Goal: Task Accomplishment & Management: Use online tool/utility

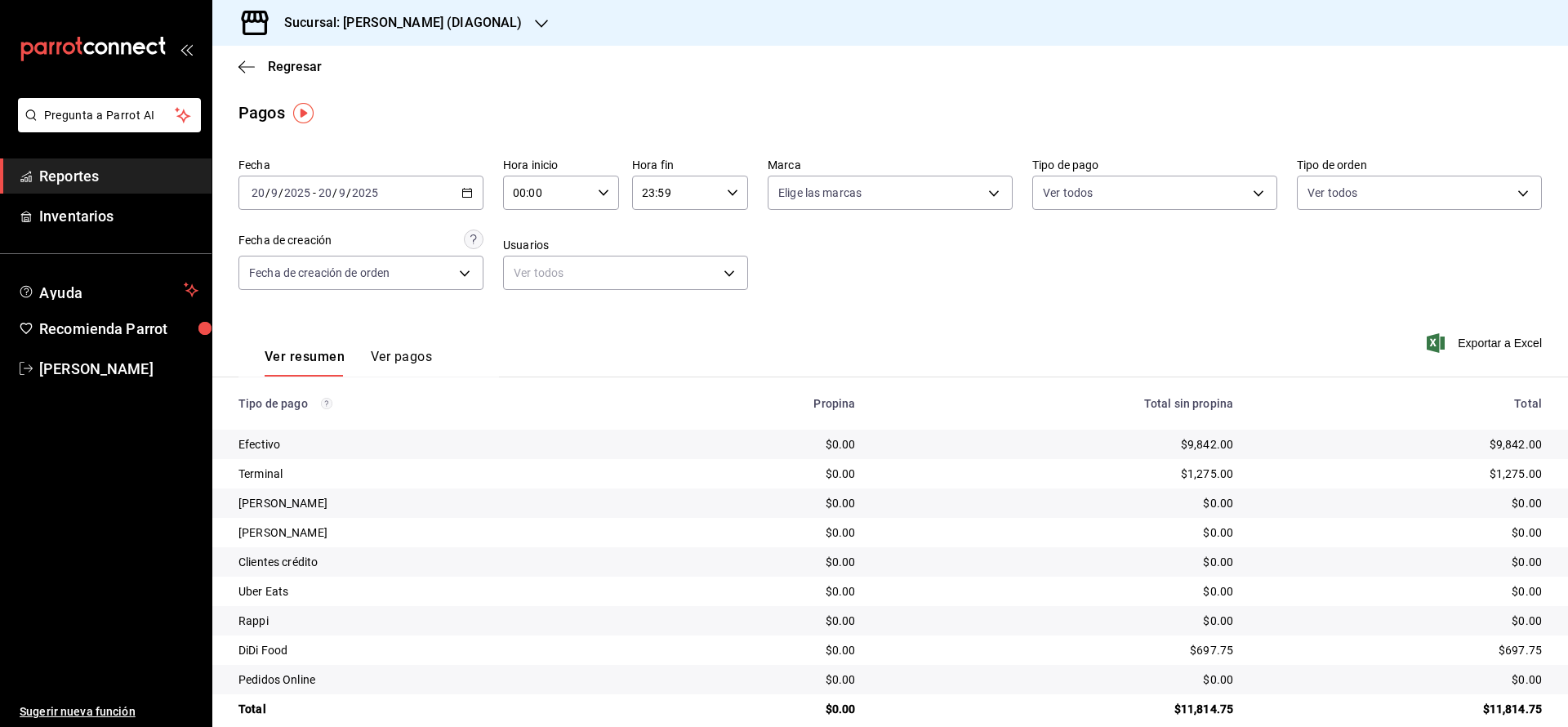
click at [304, 59] on span "Regresar" at bounding box center [294, 67] width 54 height 16
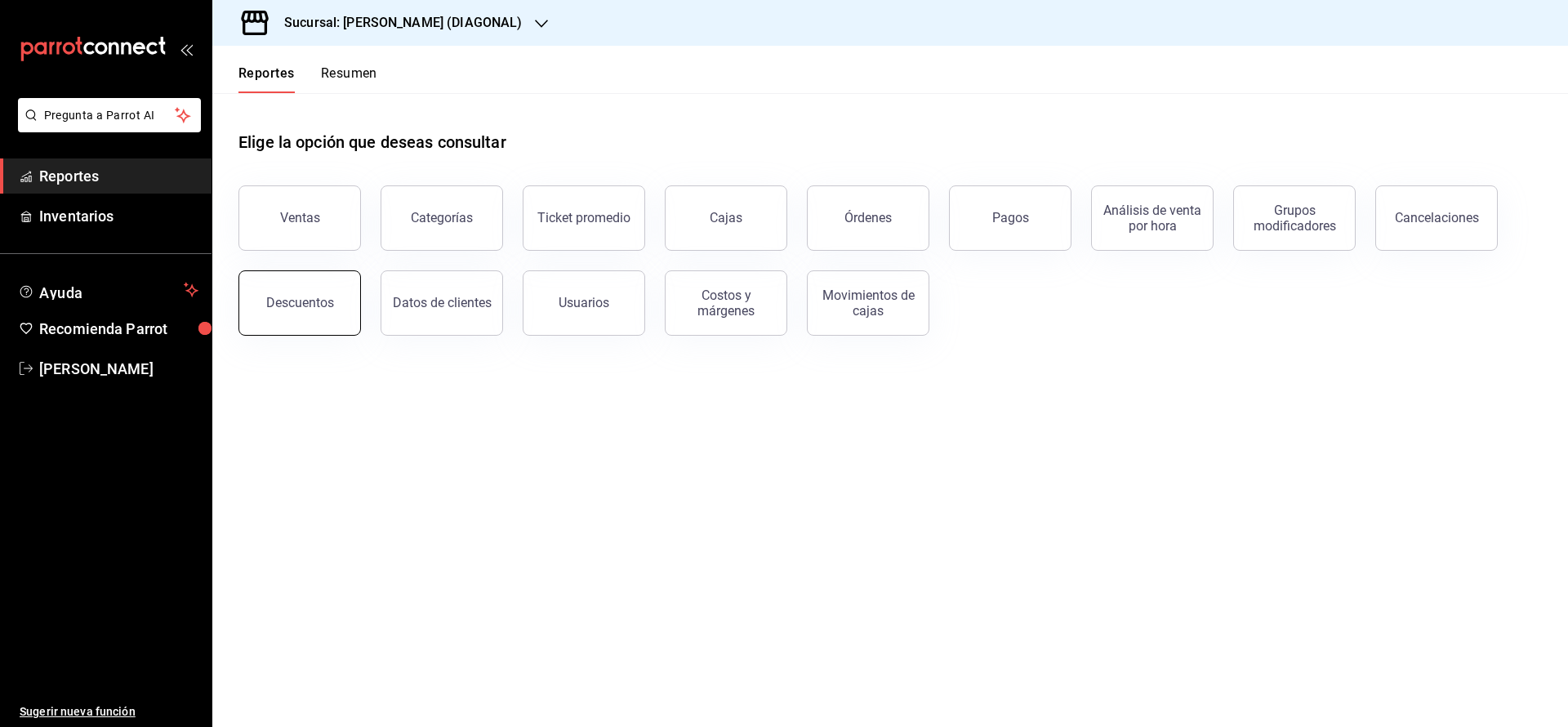
click at [331, 285] on button "Descuentos" at bounding box center [300, 303] width 123 height 65
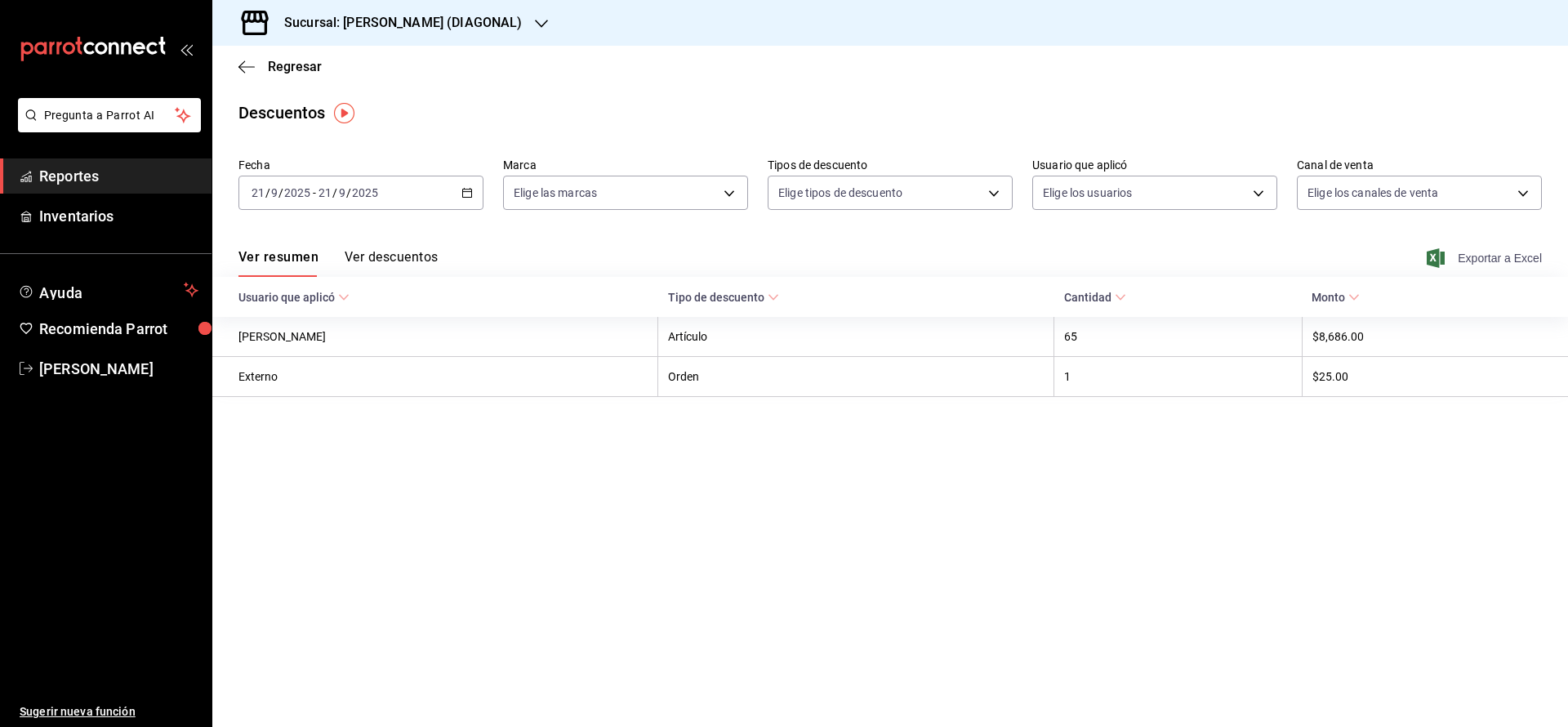
click at [1473, 258] on span "Exportar a Excel" at bounding box center [1486, 258] width 112 height 19
click at [303, 63] on span "Regresar" at bounding box center [294, 67] width 54 height 16
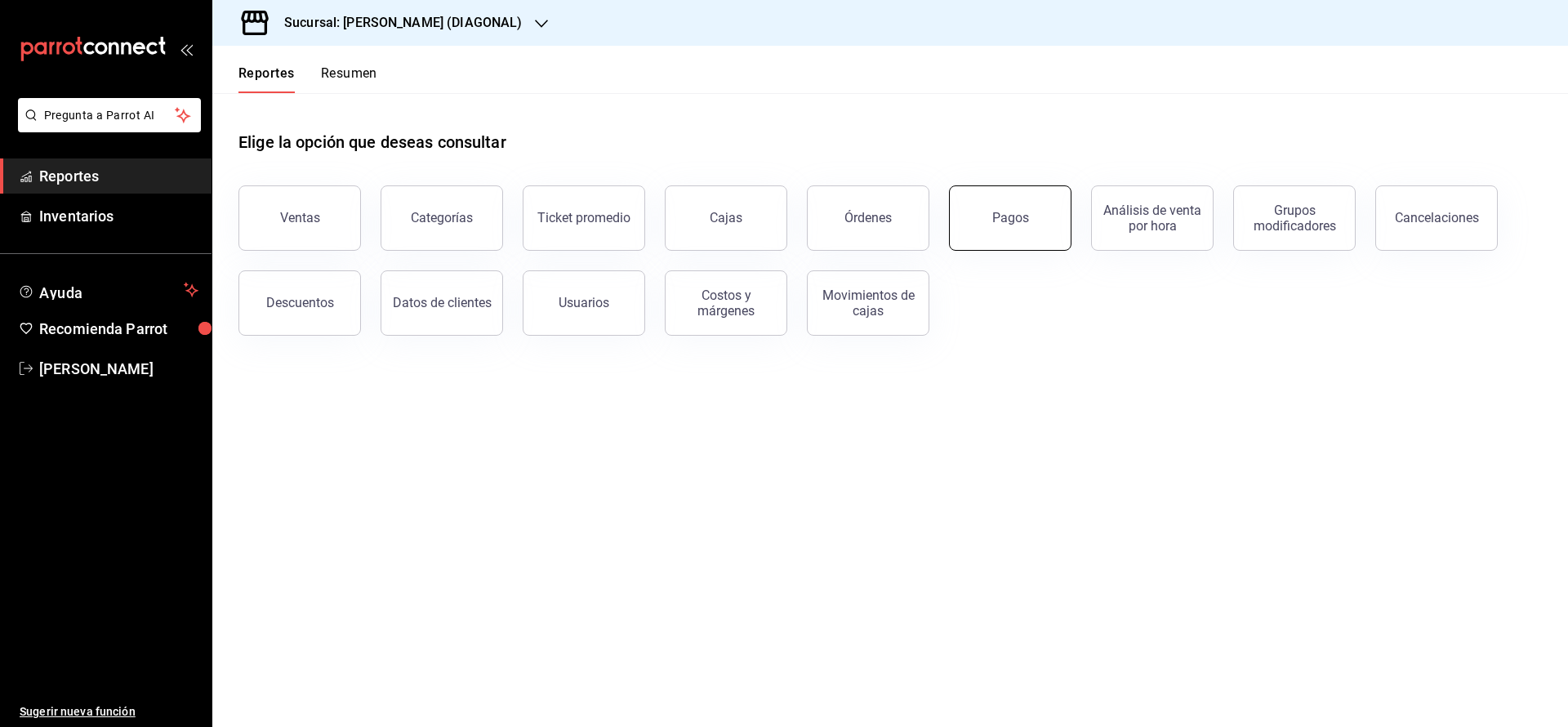
click at [1031, 209] on button "Pagos" at bounding box center [1010, 218] width 123 height 65
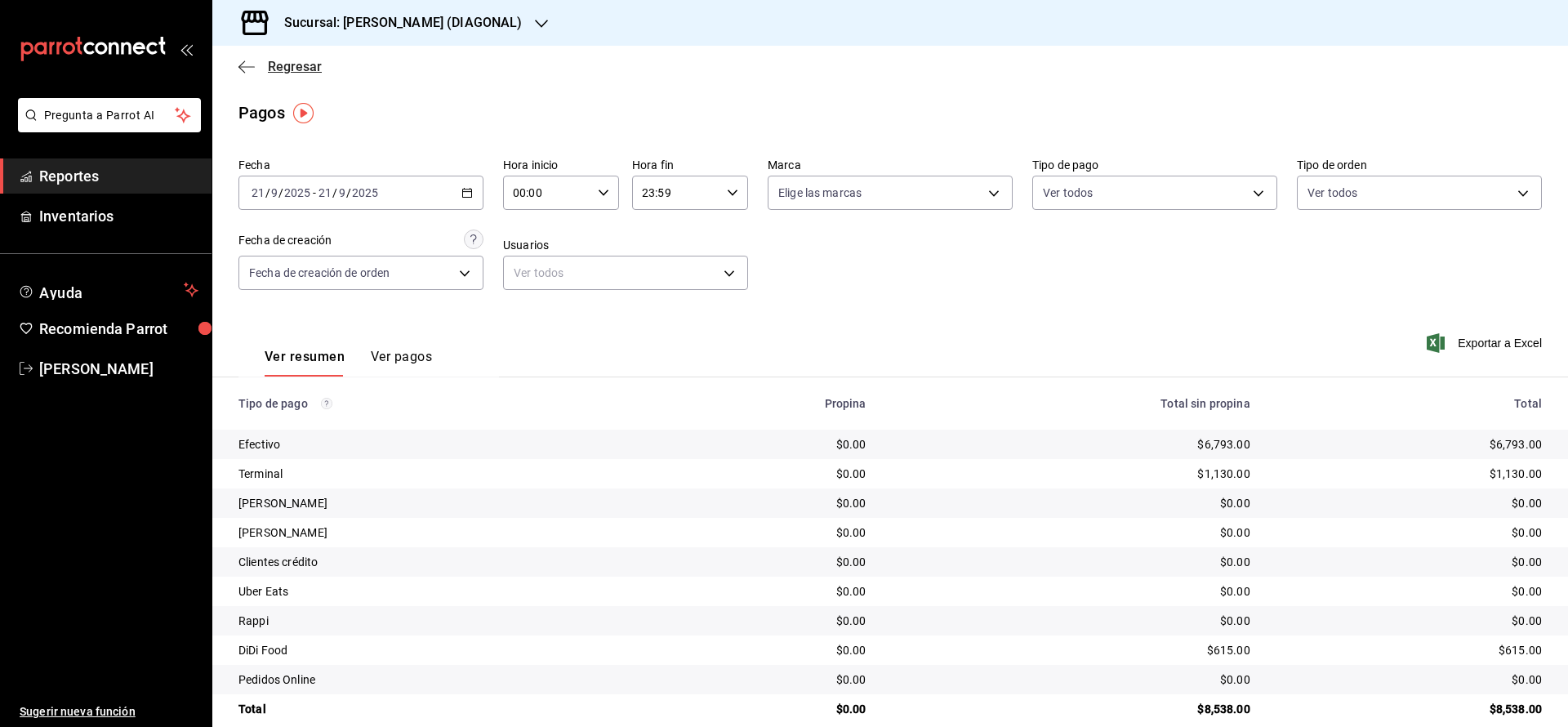
click at [283, 67] on span "Regresar" at bounding box center [294, 67] width 54 height 16
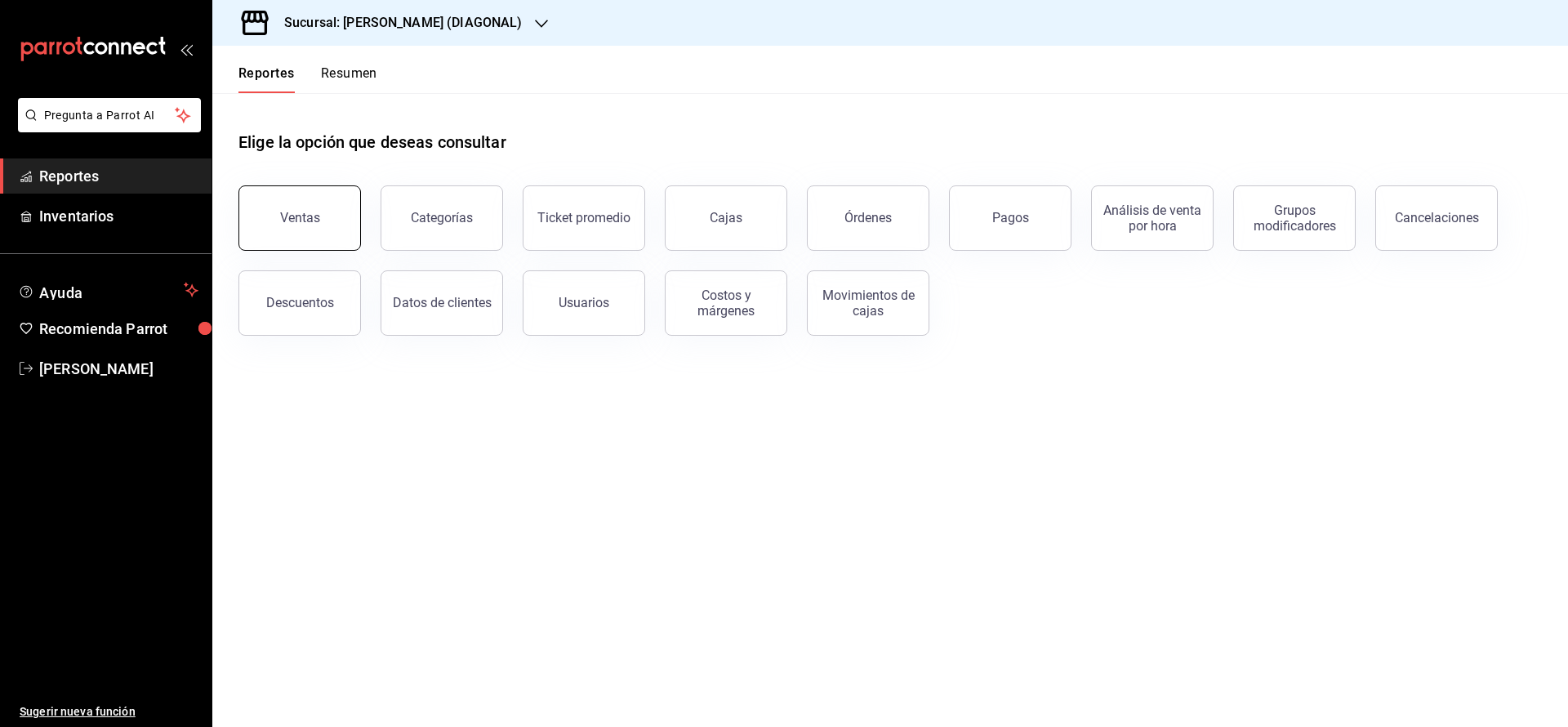
click at [328, 212] on button "Ventas" at bounding box center [300, 218] width 123 height 65
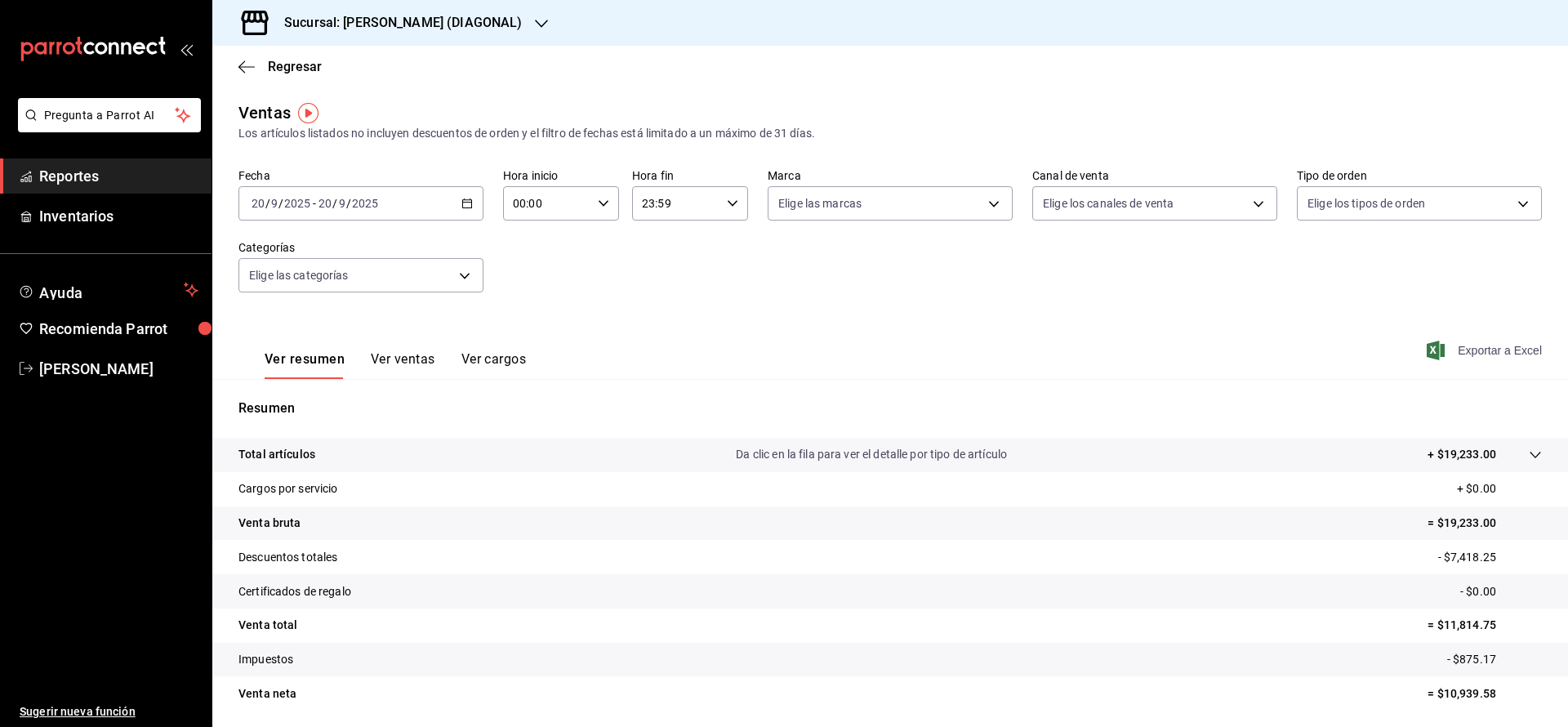
click at [1503, 358] on span "Exportar a Excel" at bounding box center [1486, 350] width 112 height 19
click at [453, 214] on div "[DATE] [DATE] - [DATE] [DATE]" at bounding box center [361, 203] width 245 height 34
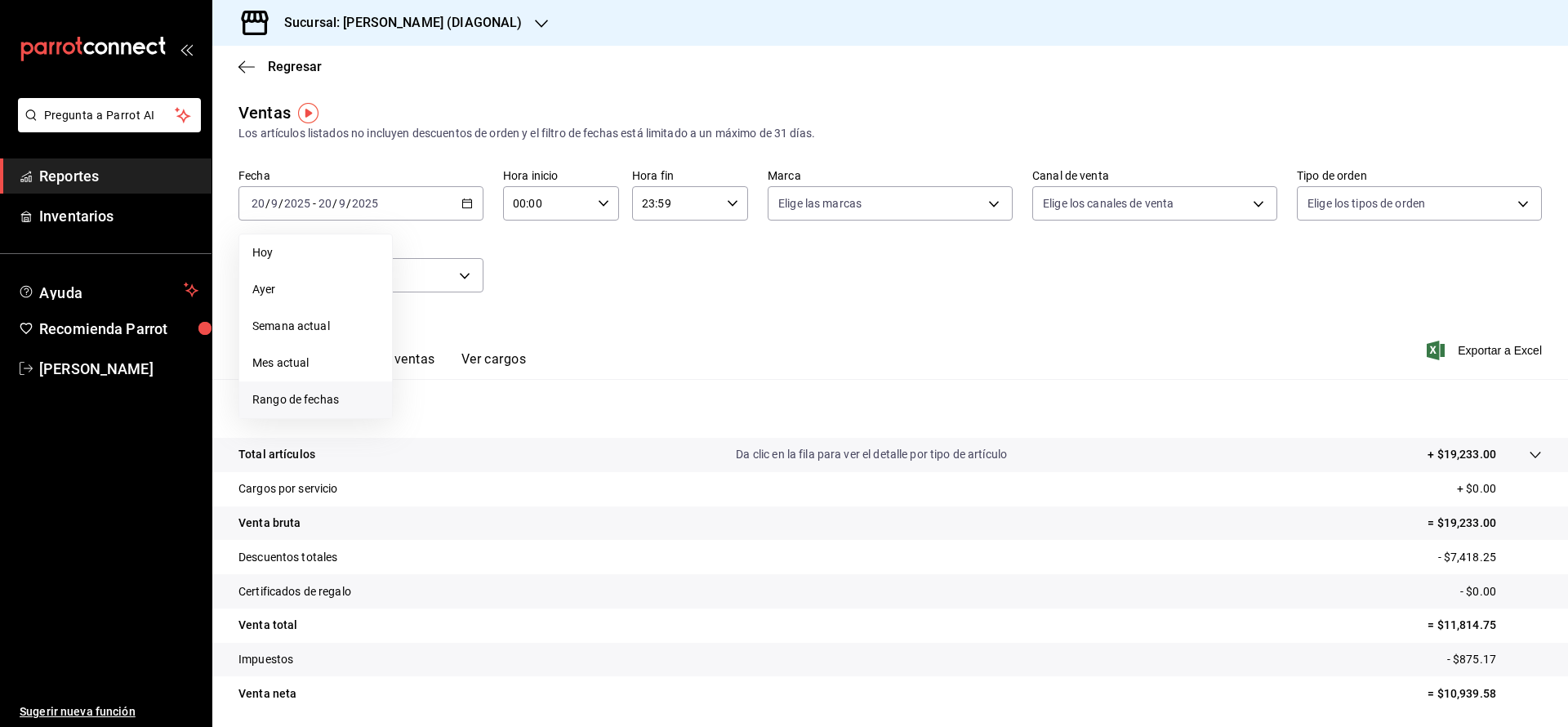
click at [321, 403] on span "Rango de fechas" at bounding box center [316, 400] width 126 height 17
click at [600, 376] on button "21" at bounding box center [600, 384] width 28 height 29
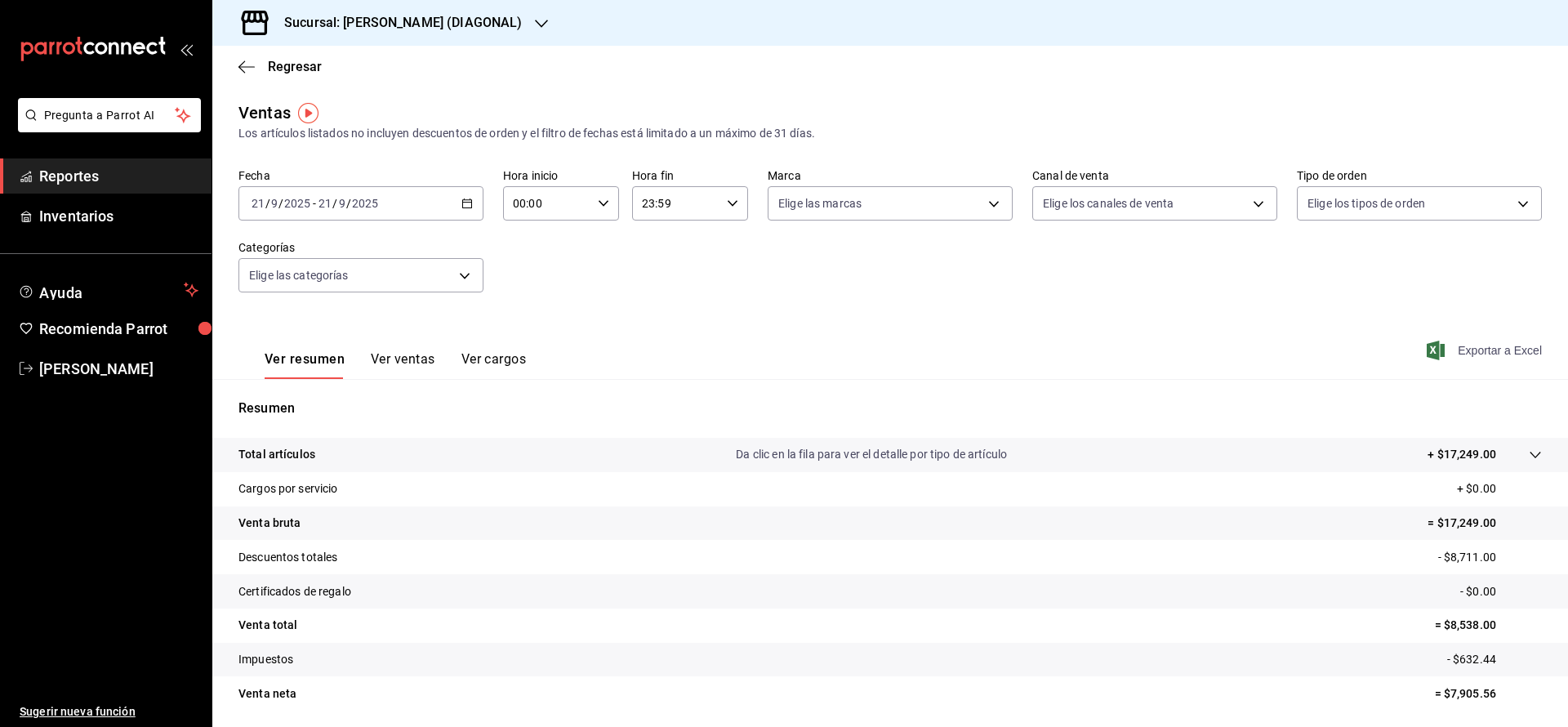
click at [1492, 346] on span "Exportar a Excel" at bounding box center [1486, 350] width 112 height 19
click at [297, 69] on span "Regresar" at bounding box center [294, 67] width 54 height 16
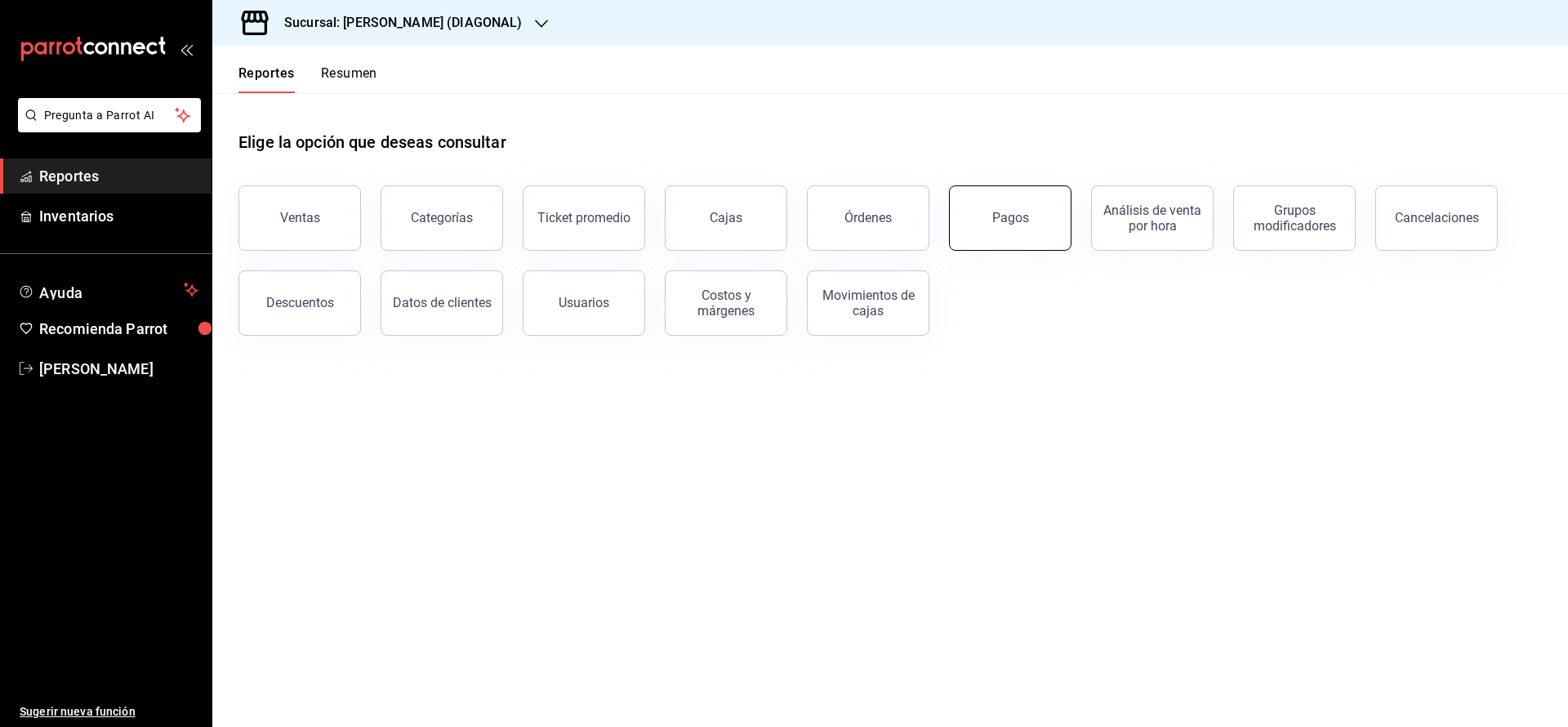
click at [970, 210] on button "Pagos" at bounding box center [1010, 218] width 123 height 65
